Goal: Information Seeking & Learning: Find specific fact

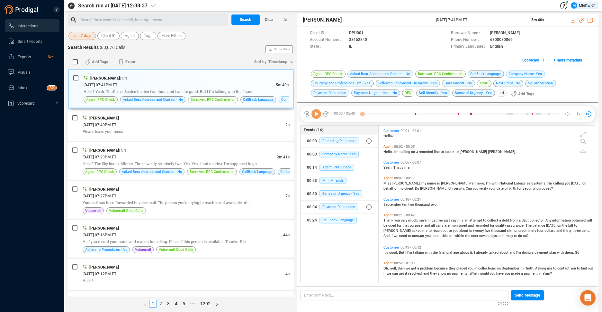
scroll to position [156, 213]
click at [127, 36] on span "Agent" at bounding box center [130, 36] width 10 height 8
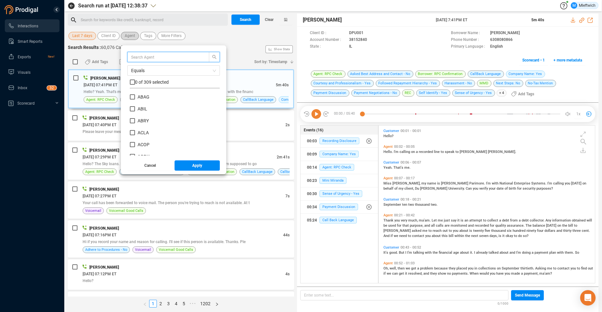
scroll to position [60, 87]
drag, startPoint x: 188, startPoint y: 57, endPoint x: 192, endPoint y: 63, distance: 7.5
click at [192, 54] on input "text" at bounding box center [165, 56] width 68 height 7
type input "arod"
click at [130, 97] on input "AROD" at bounding box center [132, 96] width 5 height 5
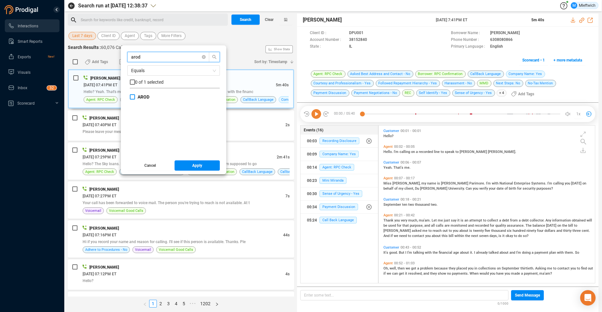
checkbox input "true"
click at [198, 168] on span "Apply" at bounding box center [197, 165] width 10 height 10
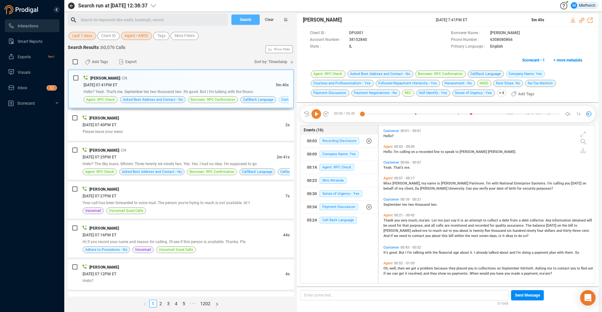
click at [255, 20] on button "Search" at bounding box center [246, 19] width 28 height 10
click at [255, 20] on div "Search Clear" at bounding box center [262, 20] width 64 height 12
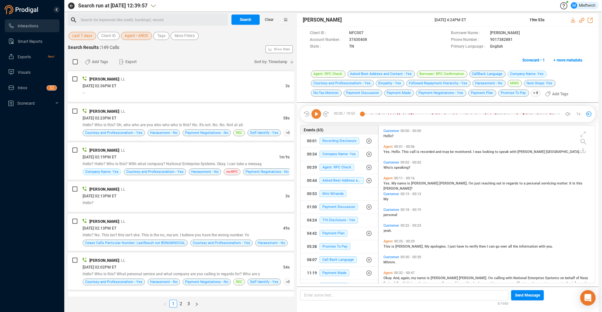
scroll to position [409, 0]
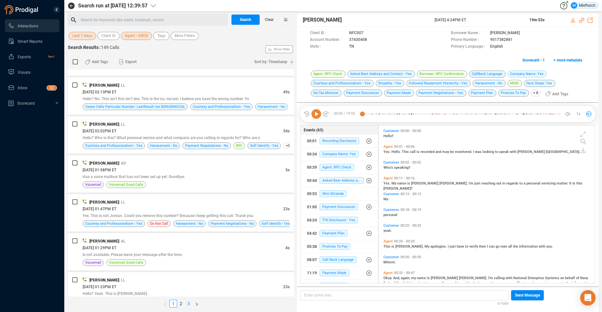
click at [189, 304] on link "3" at bounding box center [188, 303] width 7 height 7
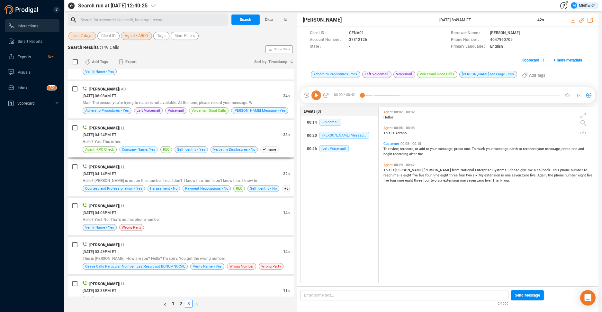
scroll to position [0, 0]
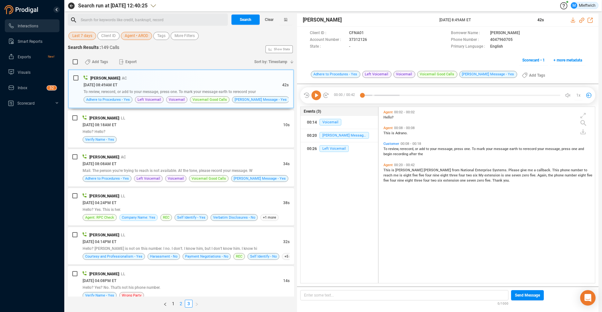
click at [181, 303] on link "2" at bounding box center [181, 303] width 7 height 7
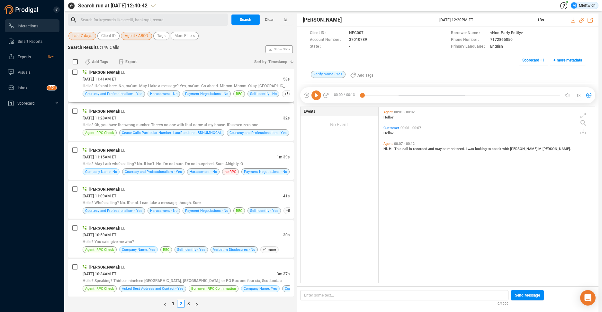
scroll to position [307, 0]
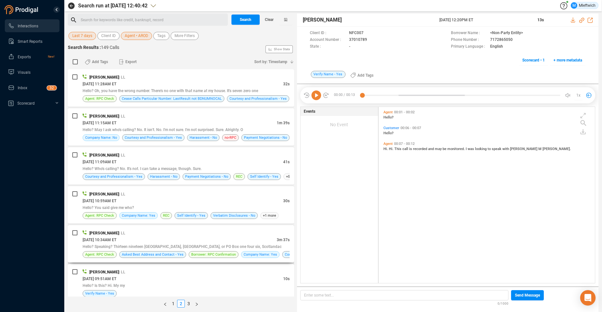
click at [235, 237] on div "[DATE] 10:34AM ET" at bounding box center [180, 239] width 194 height 7
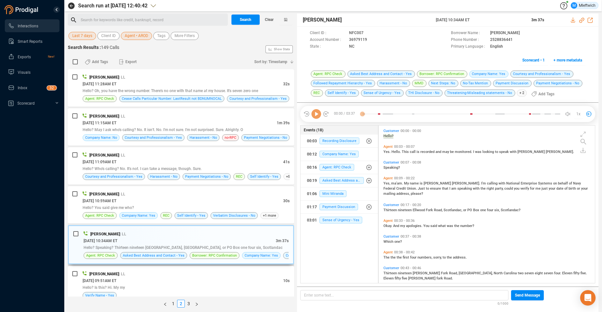
scroll to position [156, 213]
click at [254, 240] on div "[DATE] 10:34AM ET" at bounding box center [180, 240] width 192 height 7
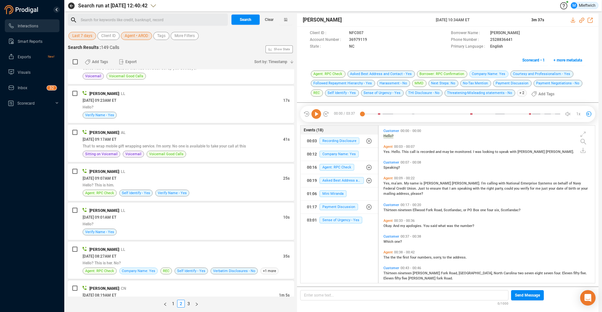
scroll to position [747, 0]
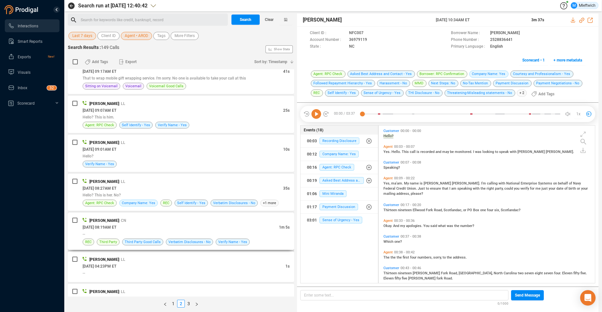
click at [254, 217] on div "[PERSON_NAME] | CN" at bounding box center [186, 220] width 207 height 7
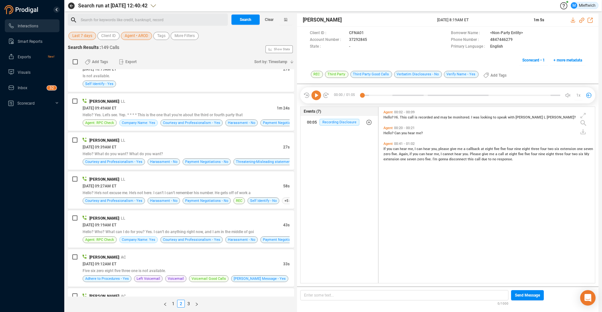
scroll to position [1701, 0]
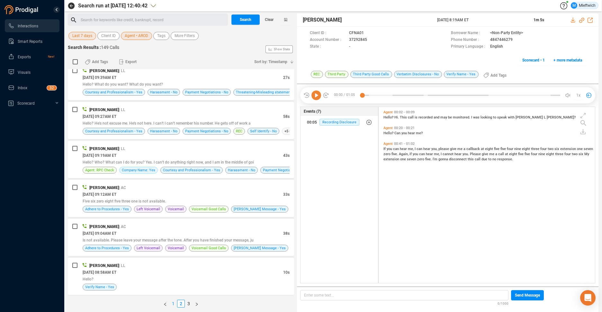
click at [173, 303] on link "1" at bounding box center [173, 303] width 7 height 7
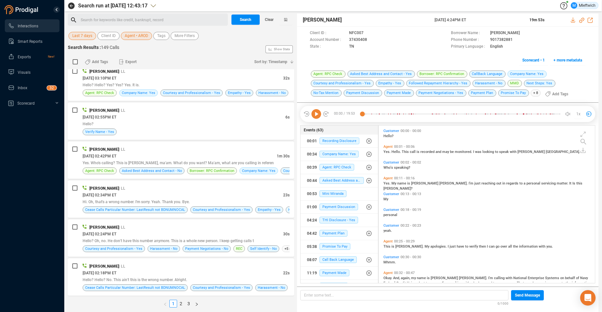
scroll to position [1687, 0]
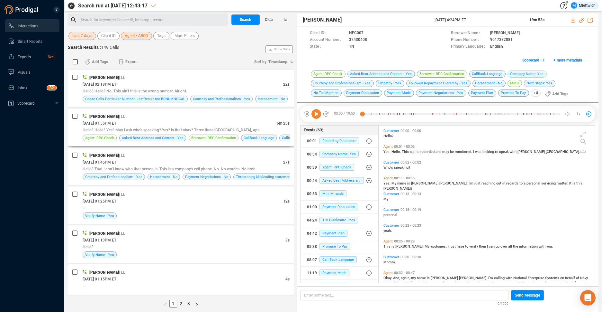
click at [251, 121] on div "[DATE] 01:55PM ET" at bounding box center [180, 123] width 194 height 7
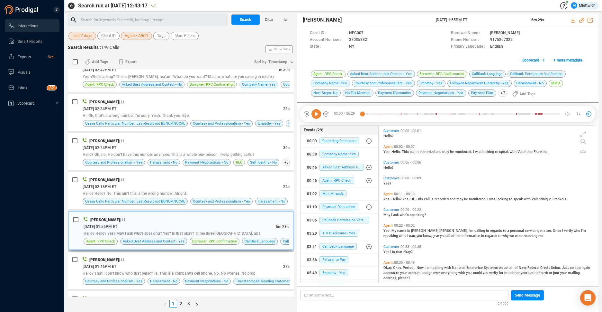
scroll to position [1549, 0]
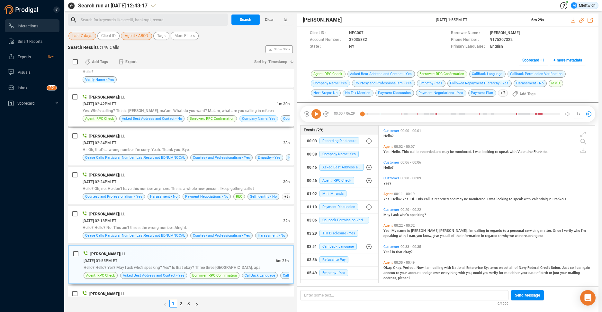
click at [246, 100] on div "[DATE] 02:42PM ET" at bounding box center [180, 103] width 194 height 7
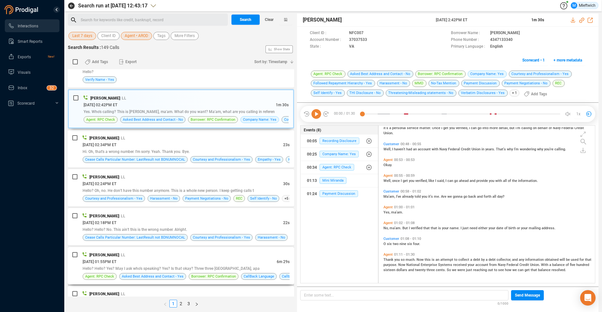
scroll to position [1685, 0]
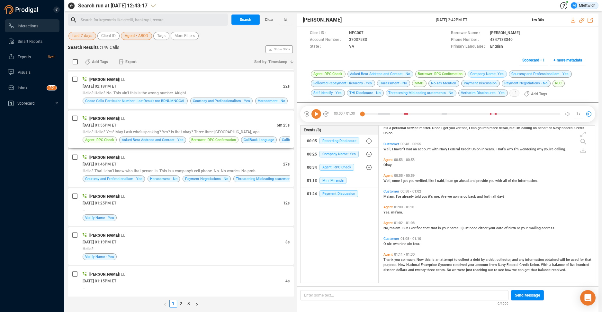
click at [261, 122] on div "[DATE] 01:55PM ET" at bounding box center [180, 125] width 194 height 7
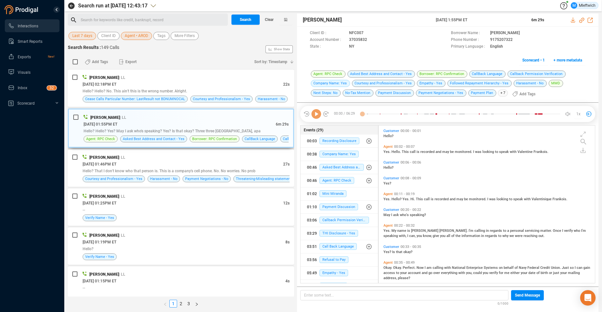
click at [261, 121] on div "[PERSON_NAME] | LL" at bounding box center [186, 117] width 205 height 7
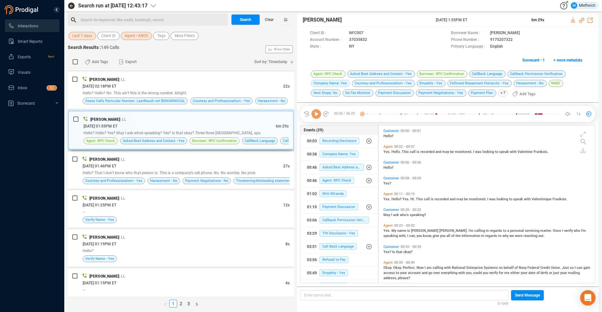
scroll to position [2, 4]
click at [265, 122] on div "[PERSON_NAME] | LL" at bounding box center [186, 119] width 205 height 7
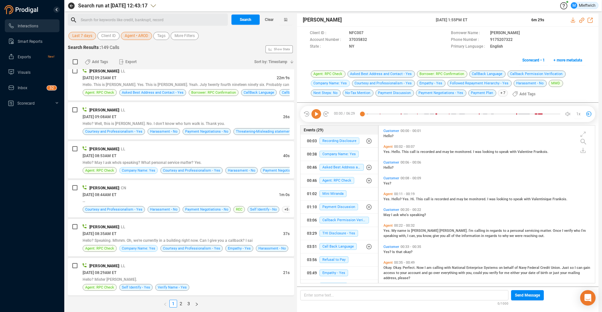
scroll to position [1074, 0]
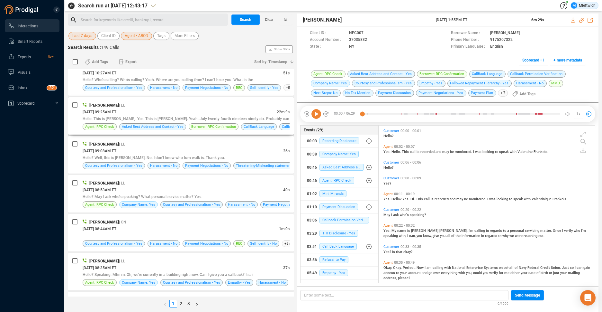
click at [263, 107] on div "[PERSON_NAME] | LL" at bounding box center [186, 105] width 207 height 7
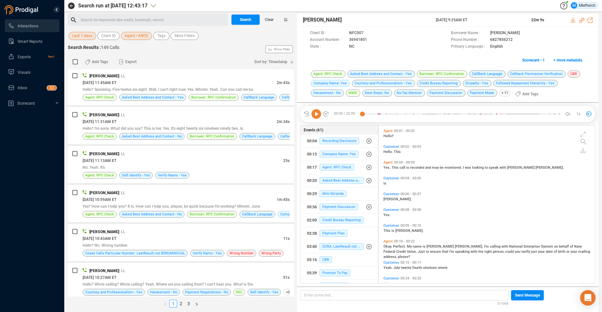
scroll to position [835, 0]
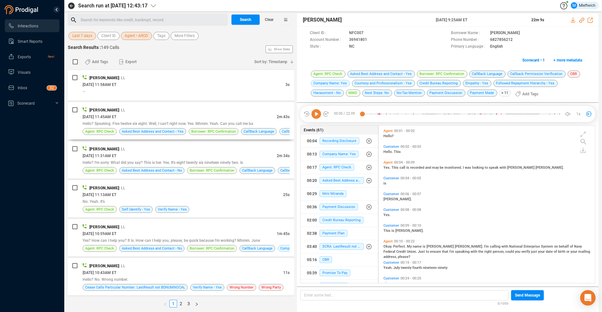
click at [266, 107] on div "[PERSON_NAME] | LL" at bounding box center [186, 109] width 207 height 7
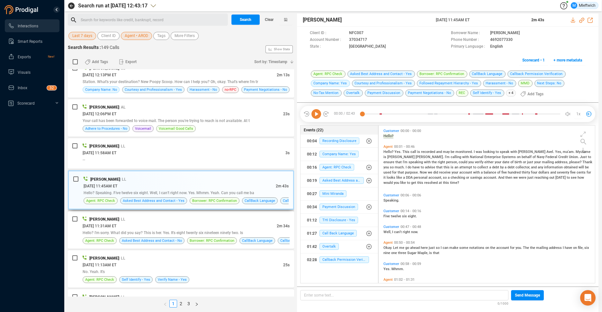
scroll to position [733, 0]
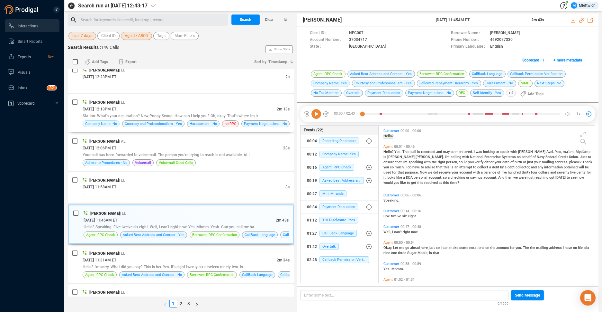
click at [264, 107] on div "[DATE] 12:13PM ET" at bounding box center [180, 109] width 194 height 7
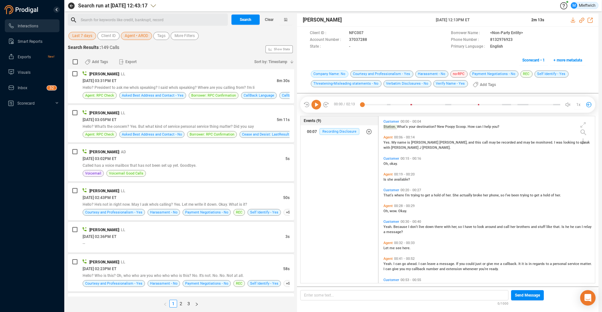
scroll to position [86, 0]
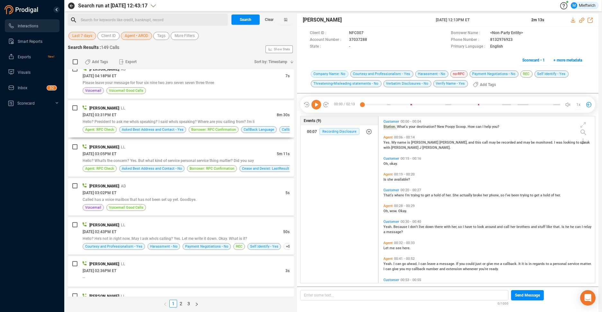
click at [264, 107] on div "[PERSON_NAME] | LL" at bounding box center [186, 108] width 207 height 7
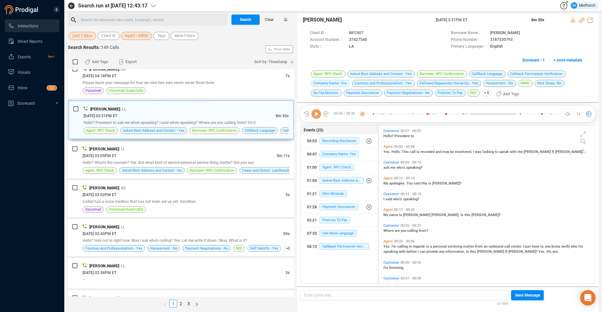
scroll to position [156, 213]
click at [255, 155] on div "[DATE] 03:05PM ET" at bounding box center [180, 155] width 194 height 7
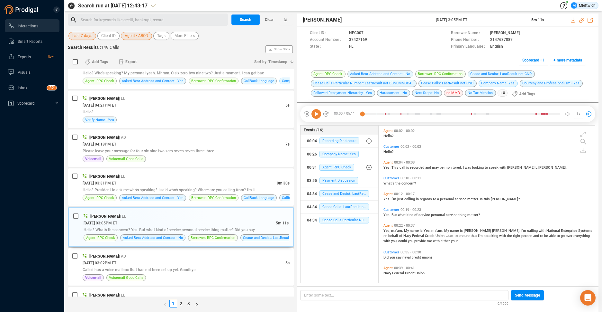
scroll to position [0, 0]
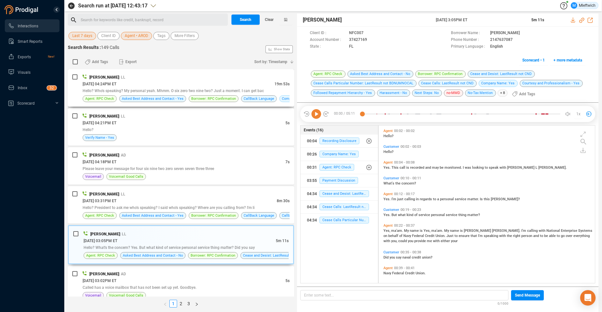
click at [258, 80] on div "[DATE] 04:24PM ET" at bounding box center [179, 83] width 192 height 7
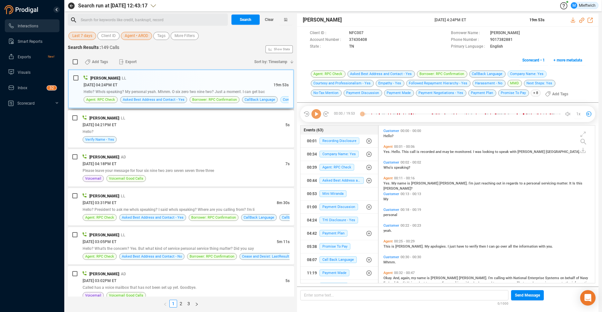
scroll to position [2, 4]
click at [144, 36] on span "Agent • AROD" at bounding box center [136, 36] width 23 height 8
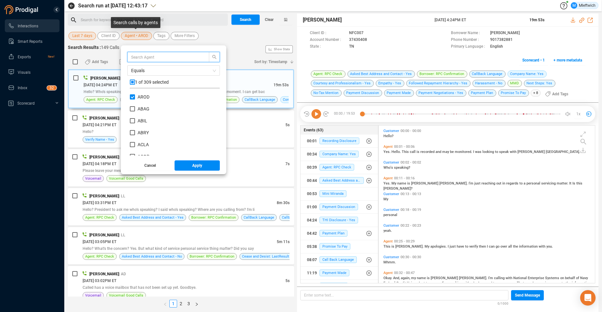
scroll to position [60, 87]
click at [130, 97] on input "AROD" at bounding box center [132, 96] width 5 height 5
checkbox input "false"
click at [157, 55] on input "text" at bounding box center [165, 56] width 68 height 7
type input "cbat"
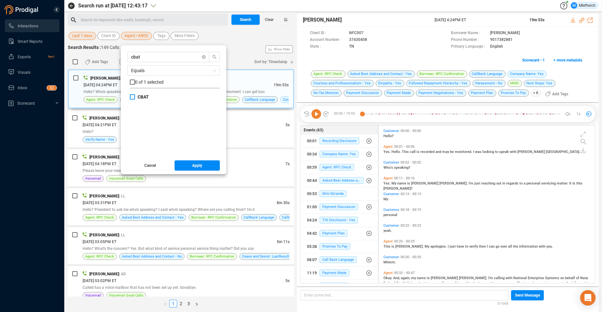
click at [130, 98] on input "CBAT" at bounding box center [132, 96] width 5 height 5
checkbox input "true"
click at [194, 166] on span "Apply" at bounding box center [197, 165] width 10 height 10
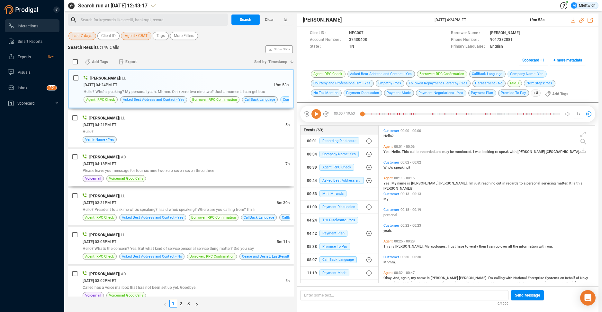
click at [194, 166] on div "[DATE] 04:18PM ET" at bounding box center [184, 163] width 203 height 7
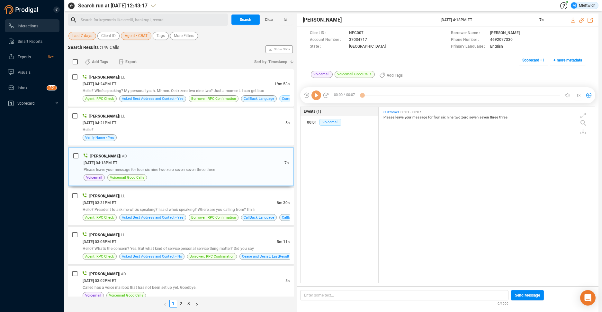
scroll to position [174, 213]
click at [250, 18] on span "Search" at bounding box center [246, 19] width 12 height 10
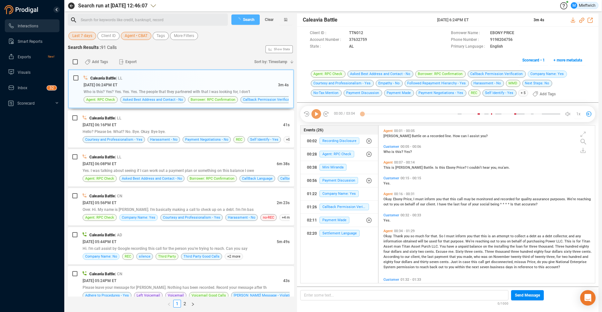
scroll to position [2, 4]
click at [254, 91] on div "Who is this? Yes? Yes. Yes. Yes. The people that they partnered with that I was…" at bounding box center [186, 91] width 205 height 7
click at [371, 40] on icon at bounding box center [372, 40] width 5 height 5
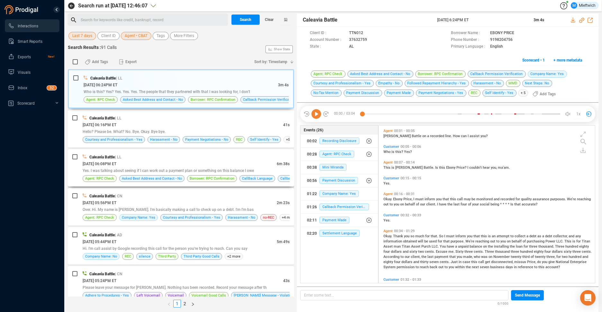
click at [209, 164] on div "[DATE] 06:08PM ET" at bounding box center [180, 163] width 194 height 7
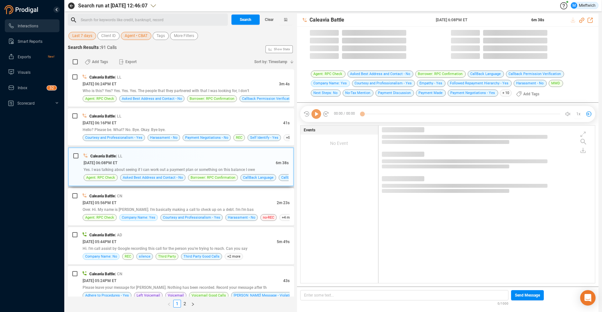
click at [209, 164] on div "[DATE] 06:08PM ET" at bounding box center [180, 162] width 192 height 7
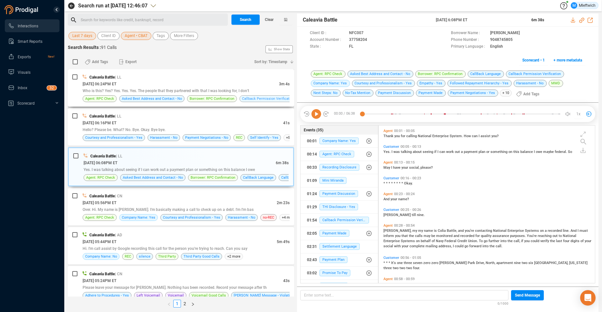
scroll to position [68, 0]
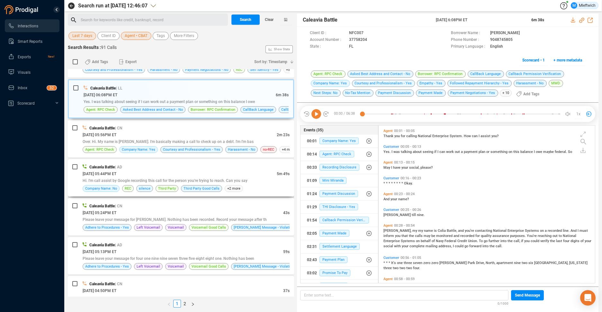
click at [248, 182] on div "Hi. I'm call assist by Google recording this call for the person you're trying …" at bounding box center [186, 180] width 207 height 7
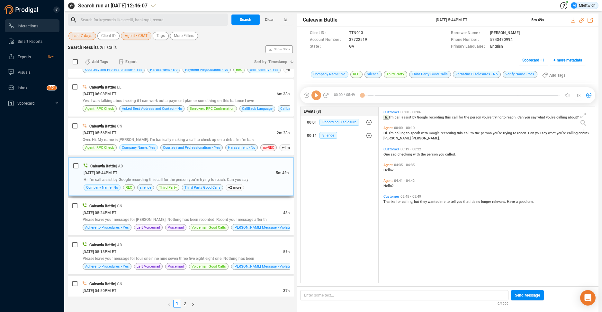
scroll to position [174, 213]
click at [371, 39] on icon at bounding box center [372, 40] width 5 height 5
click at [204, 89] on div "Caleavia Battle | LL" at bounding box center [186, 87] width 207 height 7
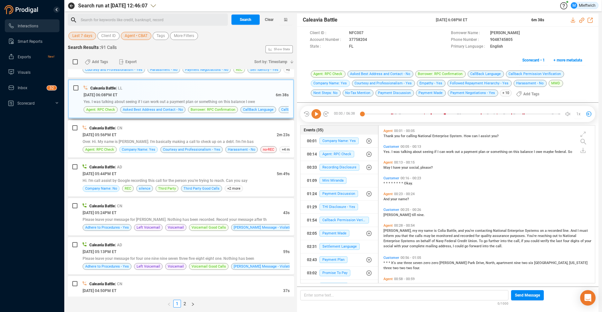
scroll to position [0, 0]
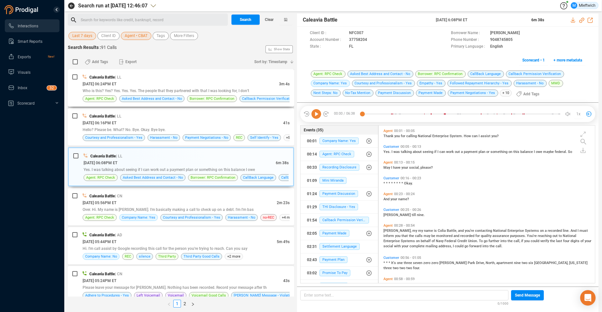
click at [218, 80] on div "Caleavia Battle | LL" at bounding box center [186, 77] width 207 height 7
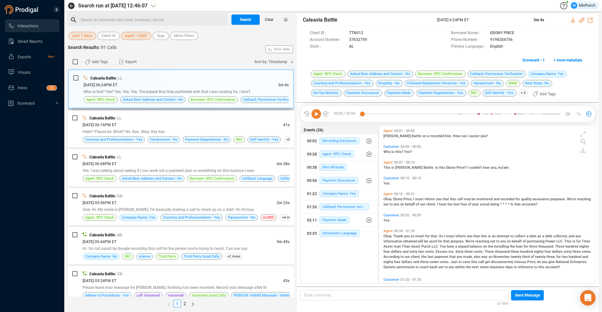
scroll to position [156, 213]
click at [217, 81] on div "[DATE] 06:24PM ET" at bounding box center [181, 84] width 195 height 7
click at [371, 40] on icon at bounding box center [372, 40] width 5 height 5
